Goal: Communication & Community: Answer question/provide support

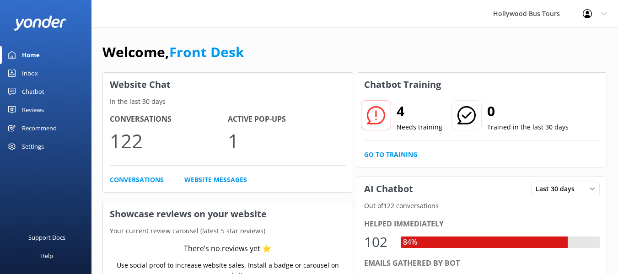
click at [40, 71] on link "Inbox" at bounding box center [45, 73] width 91 height 18
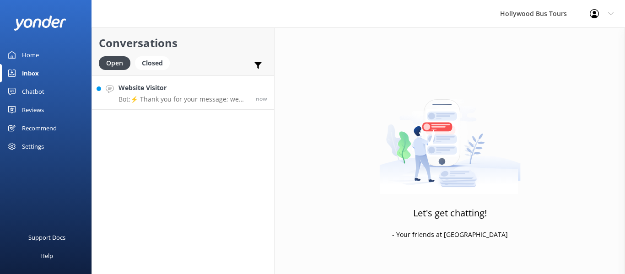
click at [170, 98] on p "Bot: ⚡ Thank you for your message; we are connecting you to a team member who w…" at bounding box center [183, 99] width 130 height 8
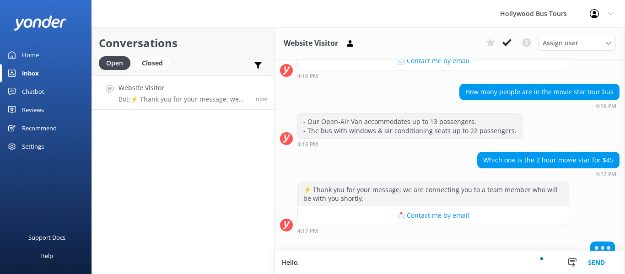
scroll to position [354, 0]
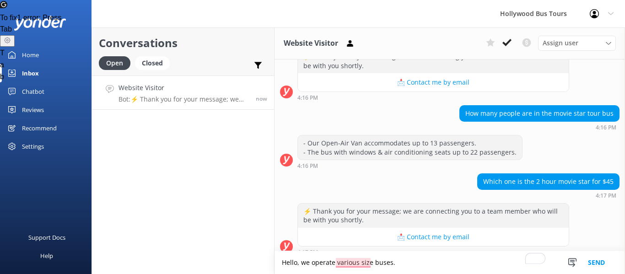
click at [351, 257] on textarea "Hello, we operate various size buses." at bounding box center [449, 262] width 350 height 23
drag, startPoint x: 351, startPoint y: 257, endPoint x: 344, endPoint y: 261, distance: 8.0
click at [344, 261] on textarea "Hello, we operate various size buses." at bounding box center [449, 262] width 350 height 23
click at [441, 261] on textarea "Hello, we operate various-sized buses." at bounding box center [449, 262] width 350 height 23
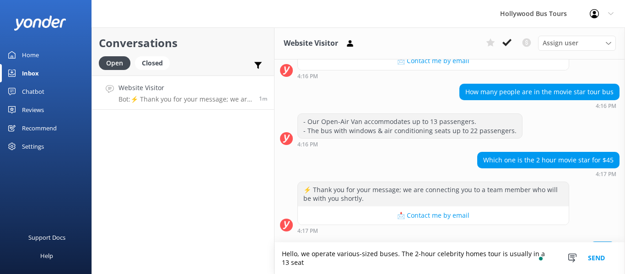
scroll to position [384, 0]
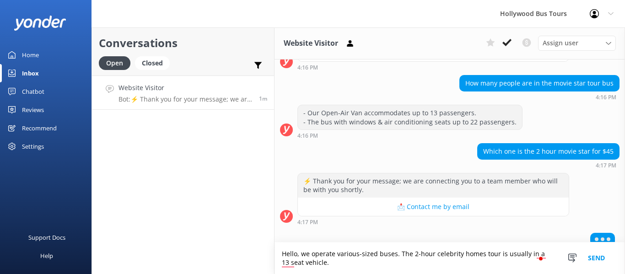
type textarea "Hello, we operate various-sized buses. The 2-hour celebrity homes tour is usual…"
click at [600, 265] on button "Send" at bounding box center [596, 258] width 34 height 32
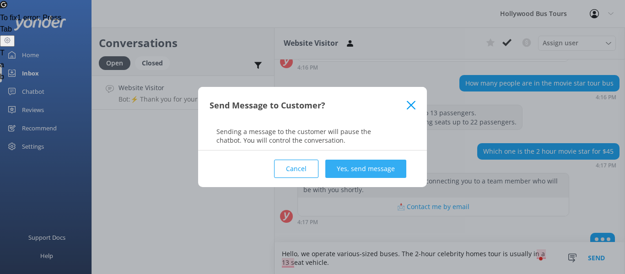
click at [371, 171] on button "Yes, send message" at bounding box center [365, 169] width 81 height 18
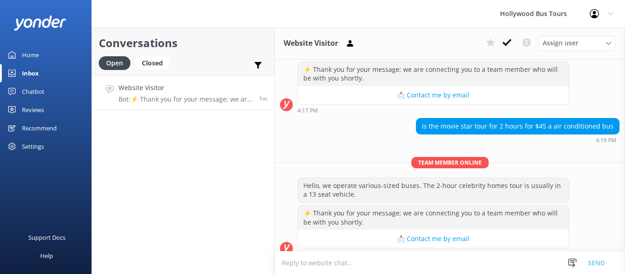
scroll to position [498, 0]
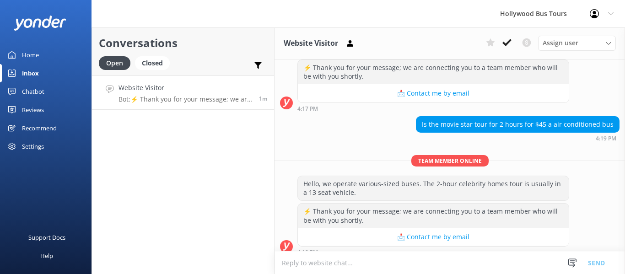
click at [312, 259] on textarea "To enrich screen reader interactions, please activate Accessibility in Grammarl…" at bounding box center [449, 263] width 350 height 22
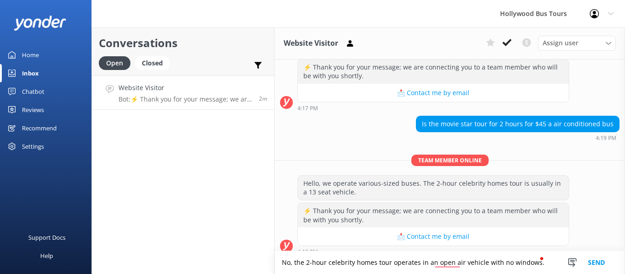
type textarea "No, the 2-hour celebrity homes tour operates in an open air vehicle with no win…"
click at [594, 264] on button "Send" at bounding box center [596, 262] width 34 height 23
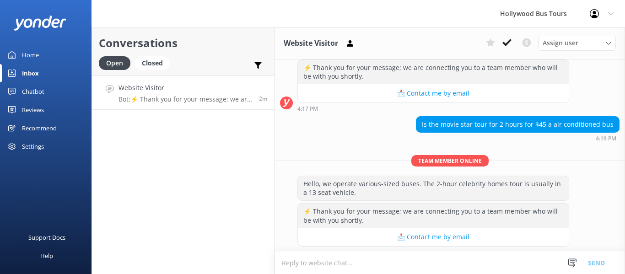
scroll to position [546, 0]
